Goal: Navigation & Orientation: Find specific page/section

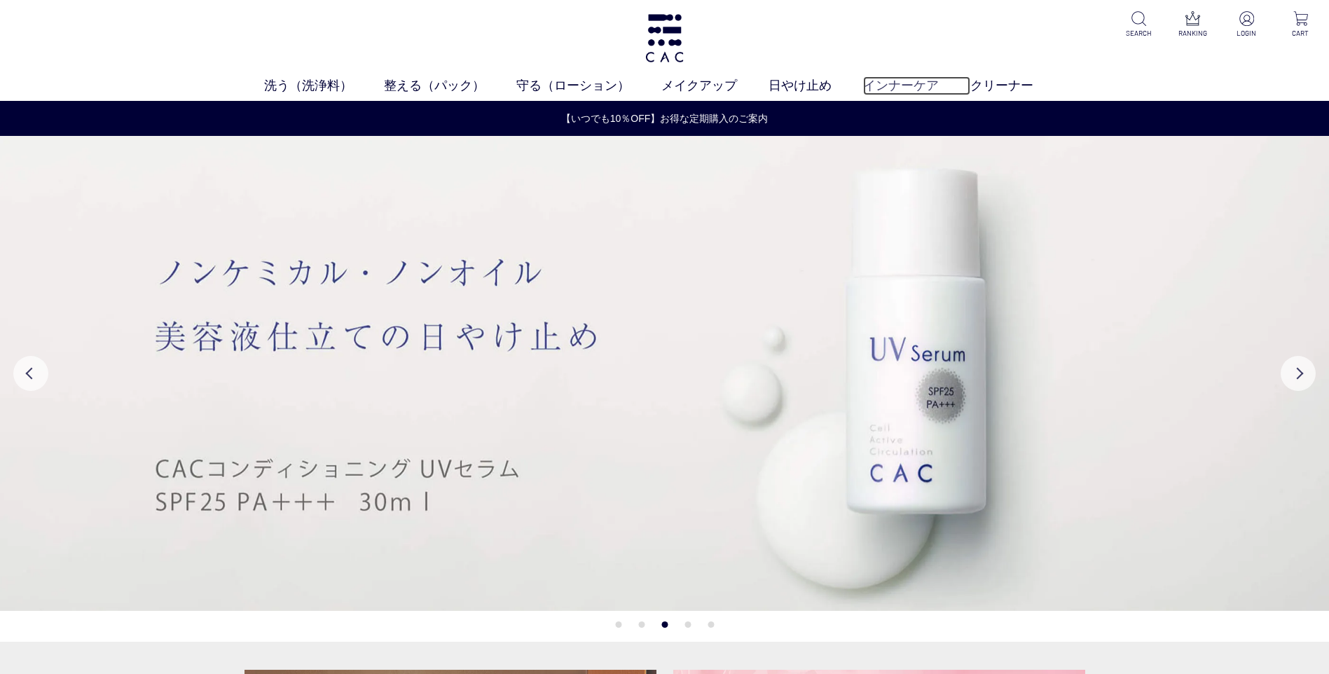
click at [881, 87] on link "インナーケア" at bounding box center [916, 85] width 107 height 19
